Goal: Transaction & Acquisition: Purchase product/service

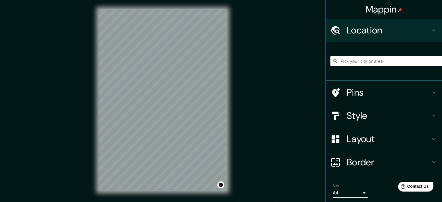
click at [278, 83] on div "Mappin Location Pins Style Layout Border Choose a border. Hint : you can make l…" at bounding box center [221, 105] width 442 height 210
click at [374, 109] on div "Style" at bounding box center [384, 115] width 116 height 23
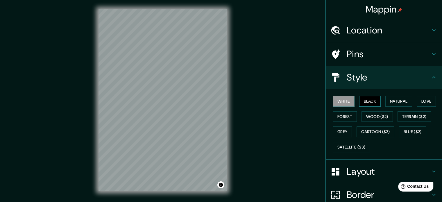
click at [364, 99] on button "Black" at bounding box center [370, 101] width 22 height 11
click at [403, 102] on button "Natural" at bounding box center [399, 101] width 27 height 11
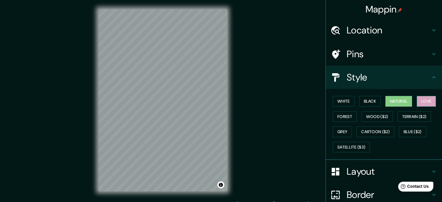
click at [422, 98] on button "Love" at bounding box center [426, 101] width 19 height 11
click at [416, 115] on button "Terrain ($2)" at bounding box center [415, 116] width 34 height 11
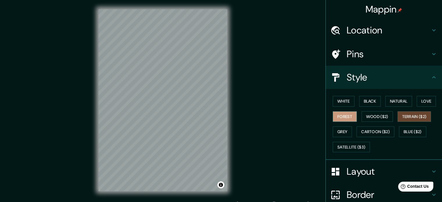
click at [334, 115] on button "Forest" at bounding box center [345, 116] width 24 height 11
click at [414, 116] on button "Terrain ($2)" at bounding box center [415, 116] width 34 height 11
click at [342, 132] on button "Grey" at bounding box center [342, 132] width 19 height 11
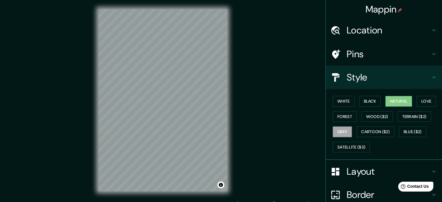
click at [389, 101] on button "Natural" at bounding box center [399, 101] width 27 height 11
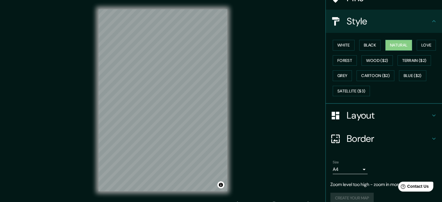
scroll to position [63, 0]
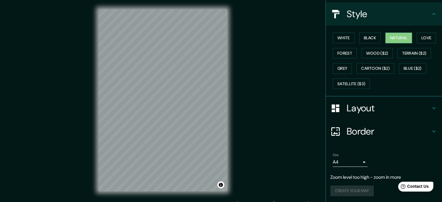
click at [352, 161] on body "Mappin Location Pins Style White Black Natural Love Forest Wood ($2) Terrain ($…" at bounding box center [221, 101] width 442 height 202
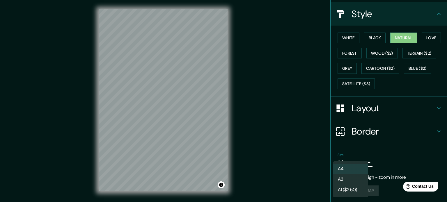
click at [348, 168] on li "A4" at bounding box center [350, 169] width 35 height 10
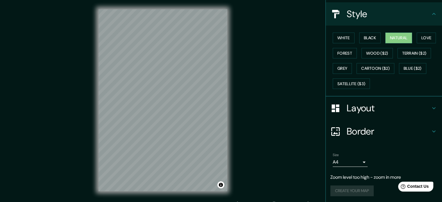
click at [343, 188] on div "Create your map" at bounding box center [384, 191] width 107 height 11
click at [256, 77] on div "Mappin Location Pins Style White Black Natural Love Forest Wood ($2) Terrain ($…" at bounding box center [221, 105] width 442 height 210
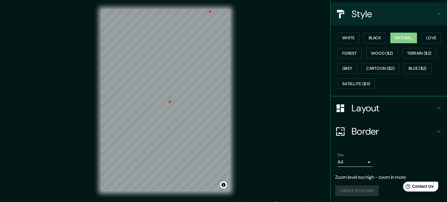
click at [362, 161] on body "Mappin Location Pins Style White Black Natural Love Forest Wood ($2) Terrain ($…" at bounding box center [223, 101] width 447 height 202
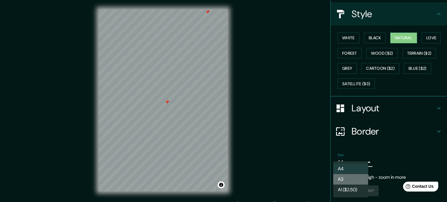
click at [348, 180] on li "A3" at bounding box center [350, 179] width 35 height 10
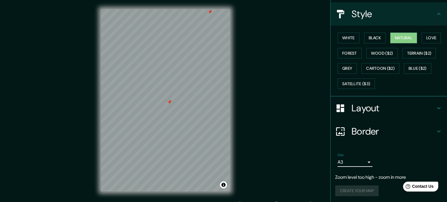
click at [358, 161] on body "Mappin Location Pins Style White Black Natural Love Forest Wood ($2) Terrain ($…" at bounding box center [223, 101] width 447 height 202
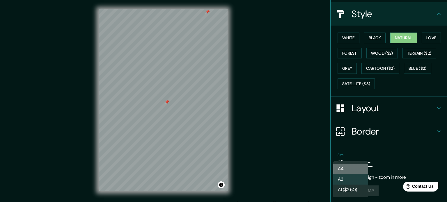
click at [349, 166] on li "A4" at bounding box center [350, 169] width 35 height 10
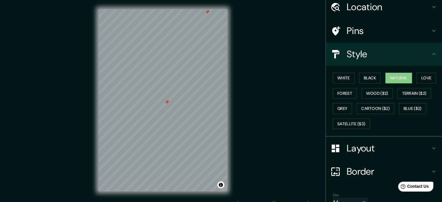
scroll to position [0, 0]
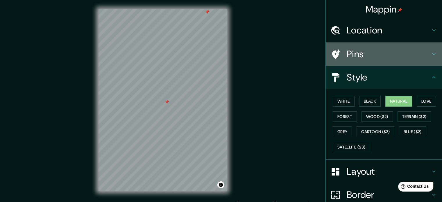
click at [422, 51] on h4 "Pins" at bounding box center [389, 54] width 84 height 12
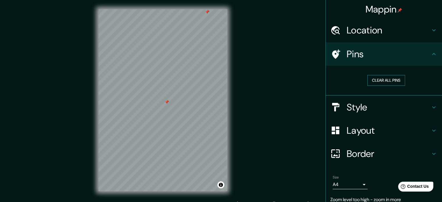
click at [392, 80] on button "Clear all pins" at bounding box center [387, 80] width 38 height 11
click at [386, 80] on button "Clear all pins" at bounding box center [387, 80] width 38 height 11
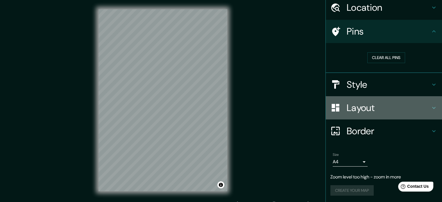
click at [384, 104] on h4 "Layout" at bounding box center [389, 108] width 84 height 12
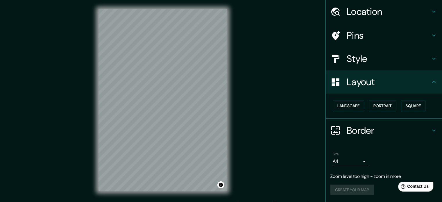
scroll to position [18, 0]
click at [349, 108] on button "Landscape" at bounding box center [348, 106] width 31 height 11
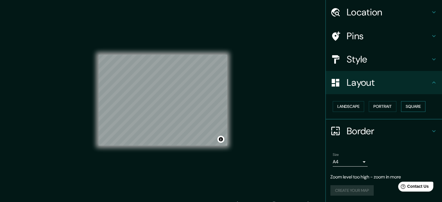
click at [401, 108] on button "Square" at bounding box center [413, 106] width 24 height 11
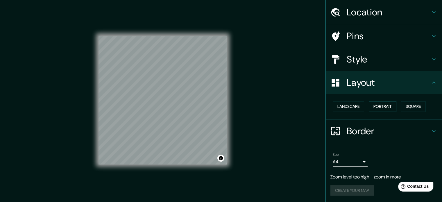
click at [380, 104] on button "Portrait" at bounding box center [383, 106] width 28 height 11
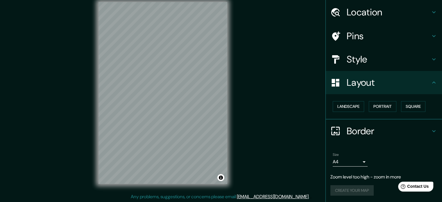
scroll to position [8, 0]
click at [350, 130] on h4 "Border" at bounding box center [389, 131] width 84 height 12
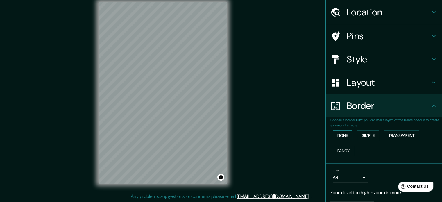
click at [342, 135] on button "None" at bounding box center [343, 135] width 20 height 11
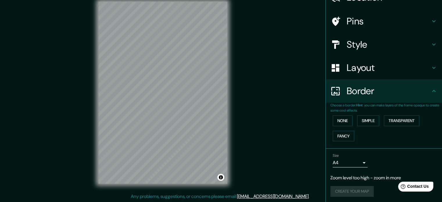
scroll to position [34, 0]
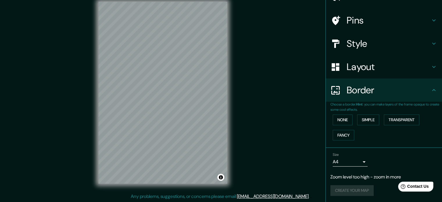
click at [347, 191] on div "Create your map" at bounding box center [384, 190] width 107 height 11
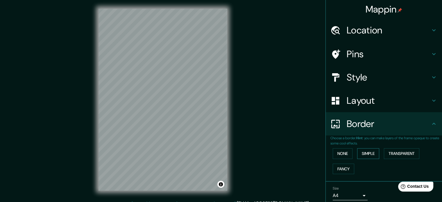
scroll to position [0, 0]
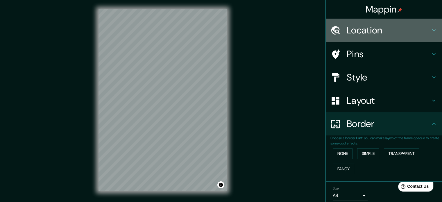
click at [406, 29] on h4 "Location" at bounding box center [389, 30] width 84 height 12
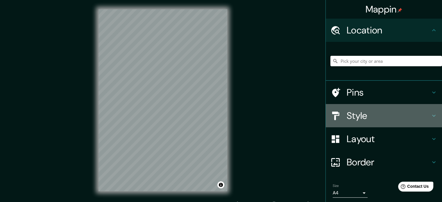
click at [388, 112] on h4 "Style" at bounding box center [389, 116] width 84 height 12
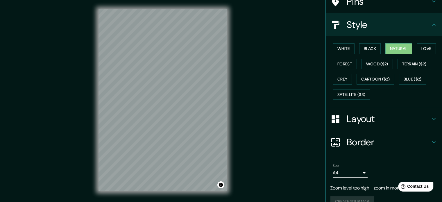
scroll to position [63, 0]
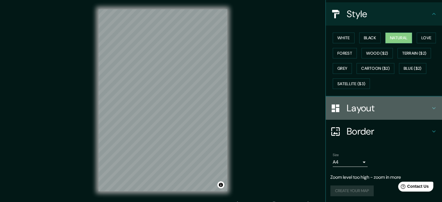
click at [366, 103] on h4 "Layout" at bounding box center [389, 108] width 84 height 12
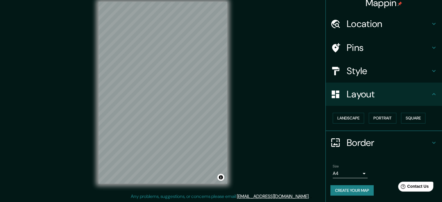
scroll to position [18, 0]
